Goal: Task Accomplishment & Management: Use online tool/utility

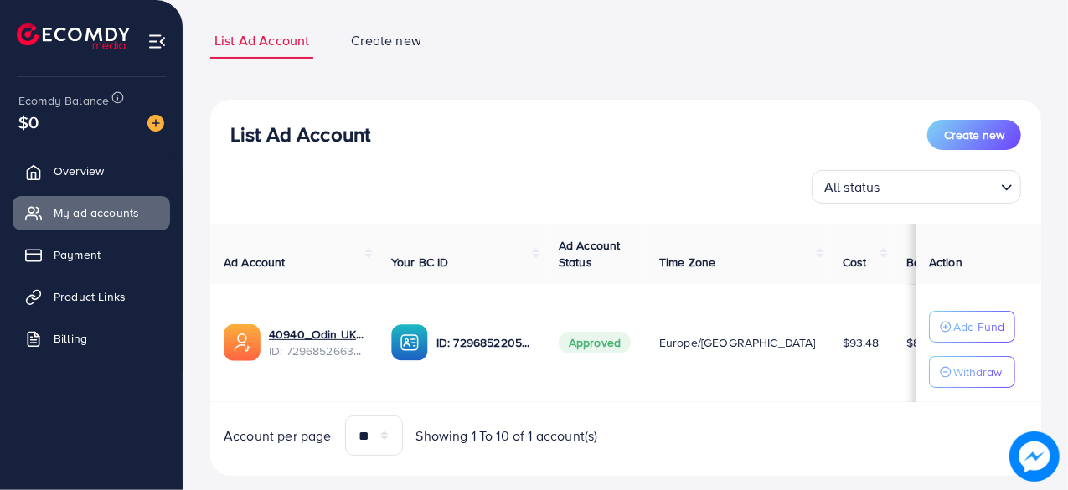
scroll to position [132, 0]
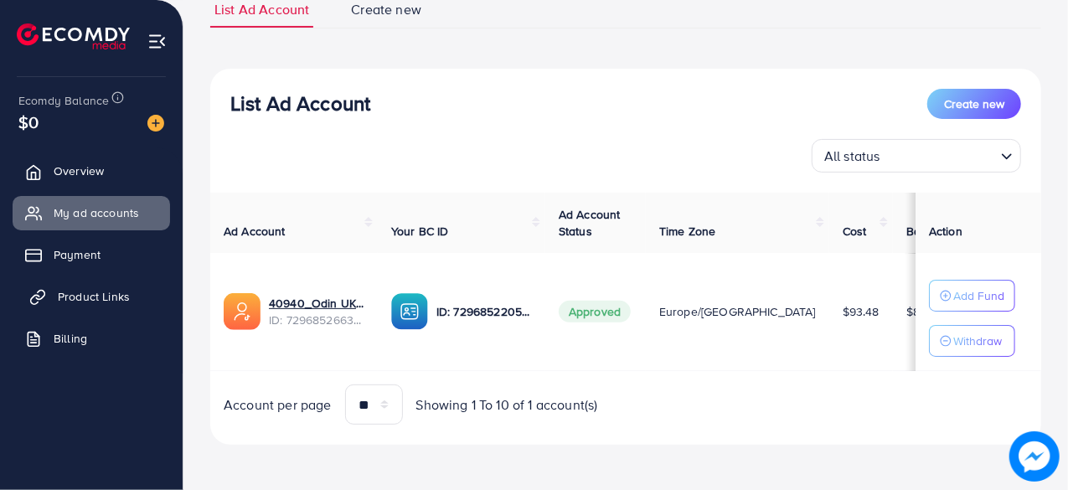
click at [94, 297] on span "Product Links" at bounding box center [94, 296] width 72 height 17
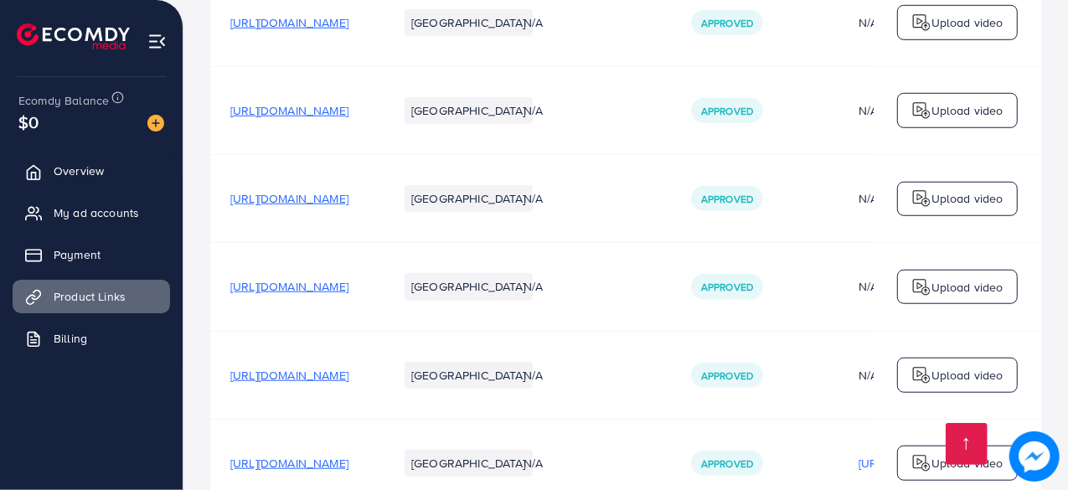
scroll to position [979, 0]
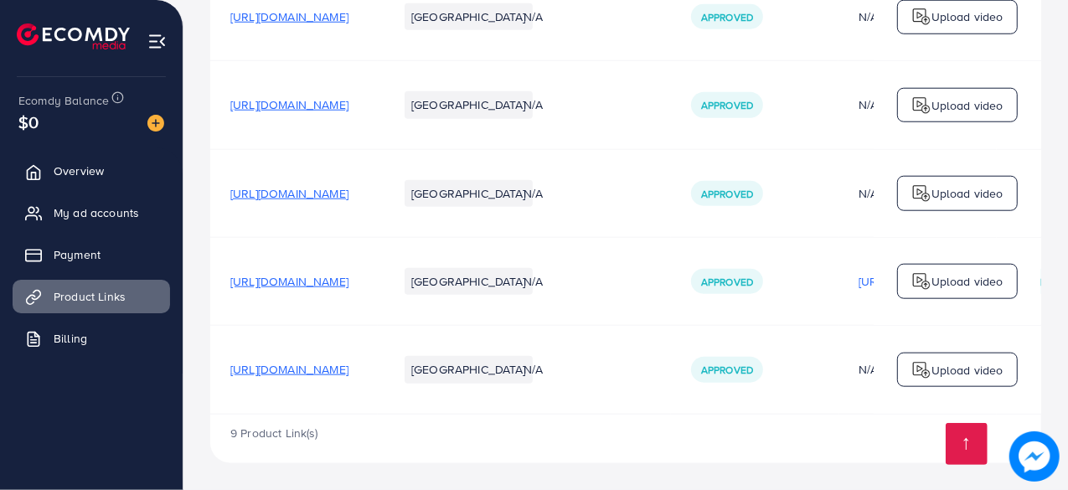
click at [348, 369] on span "[URL][DOMAIN_NAME]" at bounding box center [289, 369] width 118 height 17
click at [965, 373] on p "Upload video" at bounding box center [967, 370] width 72 height 20
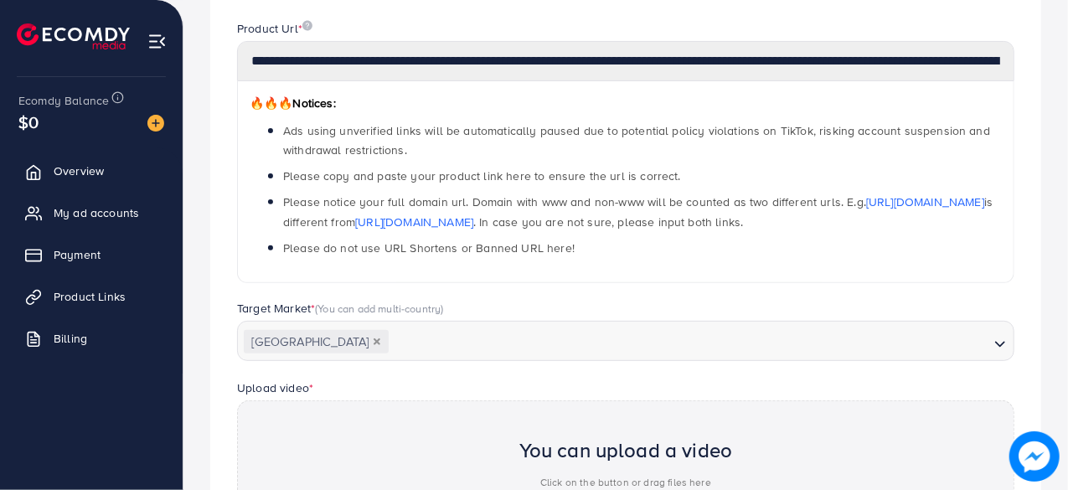
scroll to position [198, 0]
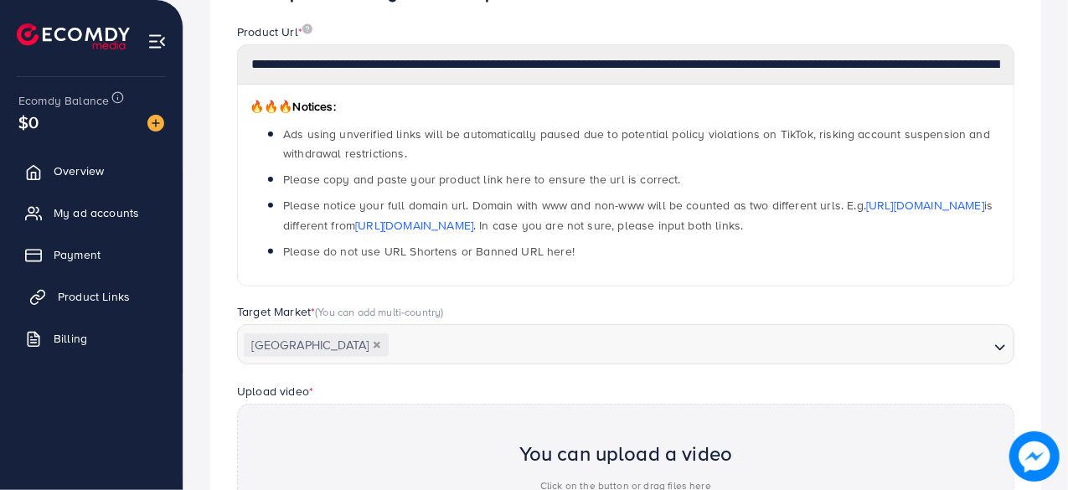
click at [111, 289] on span "Product Links" at bounding box center [94, 296] width 72 height 17
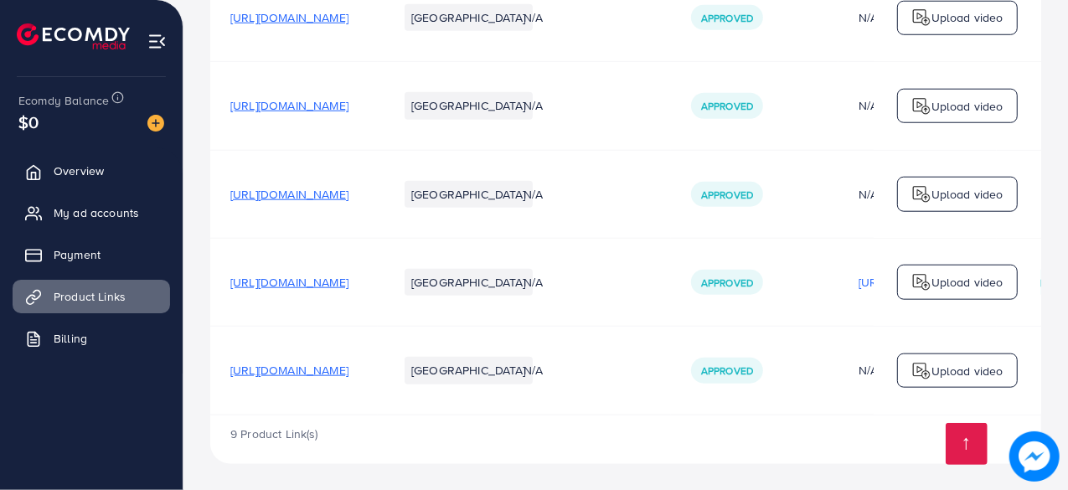
scroll to position [979, 0]
click at [348, 364] on span "[URL][DOMAIN_NAME]" at bounding box center [289, 369] width 118 height 17
click at [348, 368] on span "[URL][DOMAIN_NAME]" at bounding box center [289, 369] width 118 height 17
drag, startPoint x: 224, startPoint y: 367, endPoint x: 479, endPoint y: 374, distance: 254.7
click at [378, 374] on td "[URL][DOMAIN_NAME]" at bounding box center [294, 370] width 168 height 88
